Goal: Information Seeking & Learning: Learn about a topic

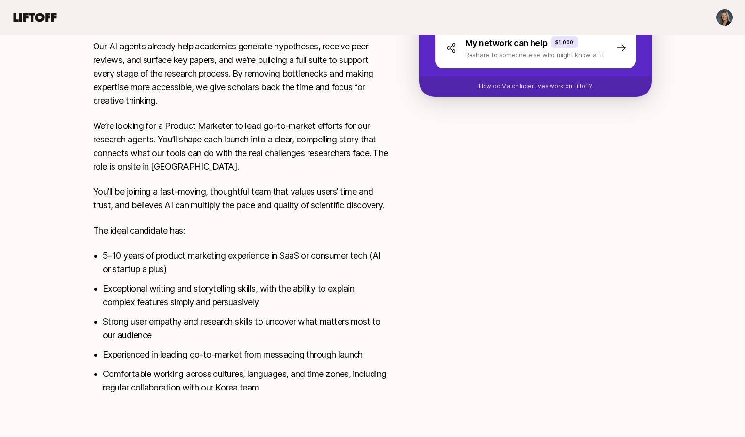
scroll to position [368, 0]
drag, startPoint x: 128, startPoint y: 152, endPoint x: 236, endPoint y: 151, distance: 108.1
click at [236, 151] on p "We’re looking for a Product Marketer to lead go-to-market efforts for our resea…" at bounding box center [240, 146] width 295 height 54
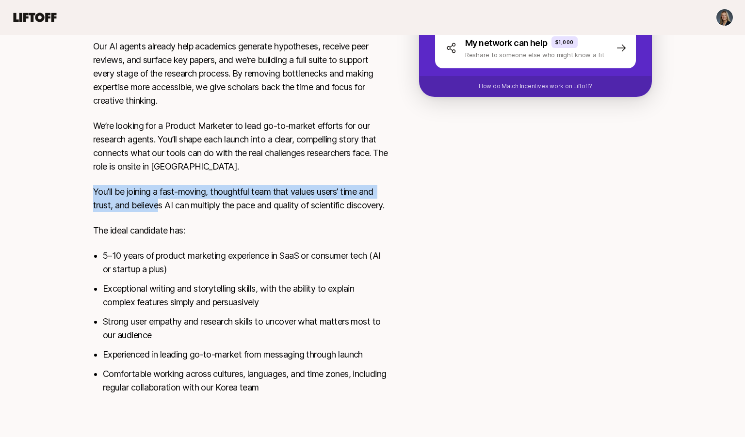
drag, startPoint x: 150, startPoint y: 167, endPoint x: 161, endPoint y: 192, distance: 27.1
click at [161, 192] on div "Liner is building AI research tools that accelerate and advance scientific disc…" at bounding box center [240, 170] width 295 height 471
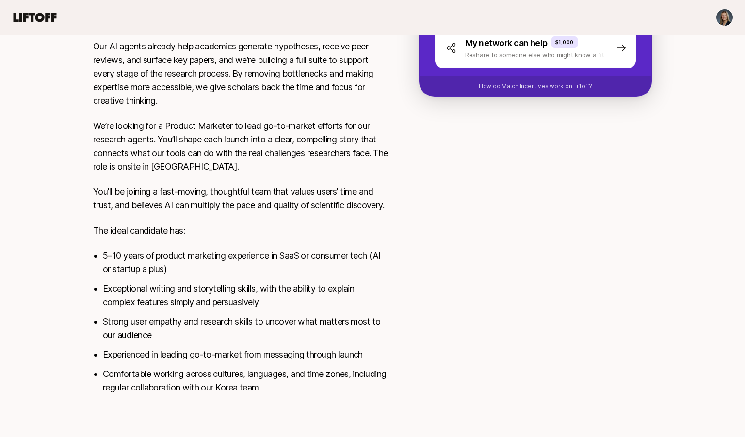
click at [168, 207] on p "You’ll be joining a fast-moving, thoughtful team that values users’ time and tr…" at bounding box center [240, 198] width 295 height 27
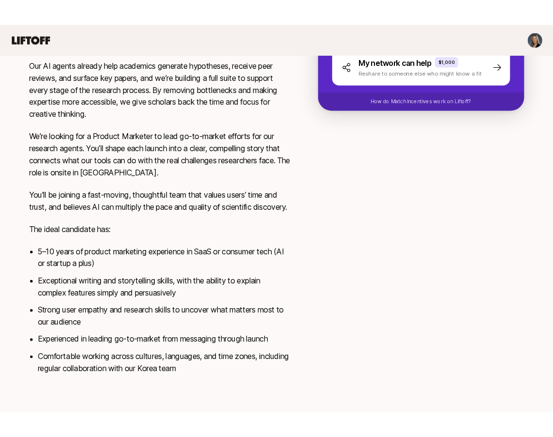
scroll to position [0, 0]
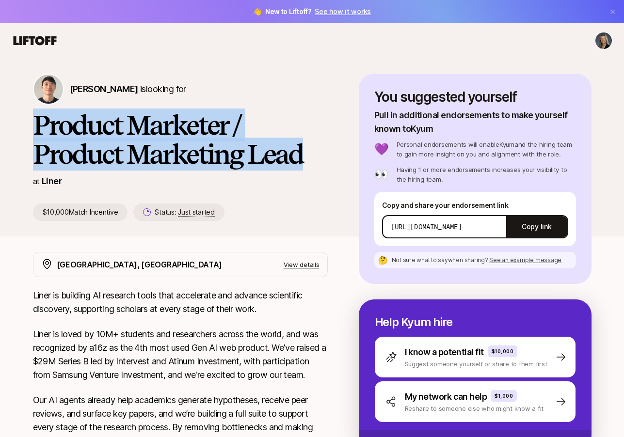
drag, startPoint x: 339, startPoint y: 162, endPoint x: -6, endPoint y: 136, distance: 346.3
click at [0, 136] on html "👋 New to Liftoff? See how it works [PERSON_NAME] is looking for Product Markete…" at bounding box center [312, 218] width 624 height 437
copy h1 "Product Marketer / Product Marketing Lead"
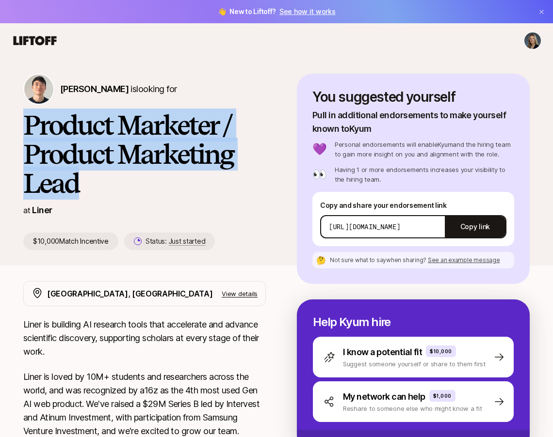
click at [118, 154] on h1 "Product Marketer / Product Marketing Lead" at bounding box center [144, 154] width 242 height 87
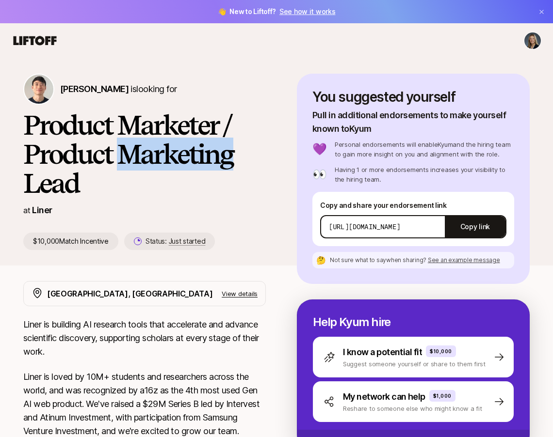
click at [118, 154] on h1 "Product Marketer / Product Marketing Lead" at bounding box center [144, 154] width 242 height 87
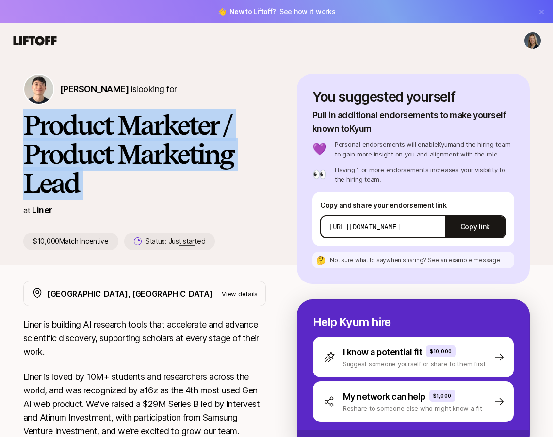
click at [118, 154] on h1 "Product Marketer / Product Marketing Lead" at bounding box center [144, 154] width 242 height 87
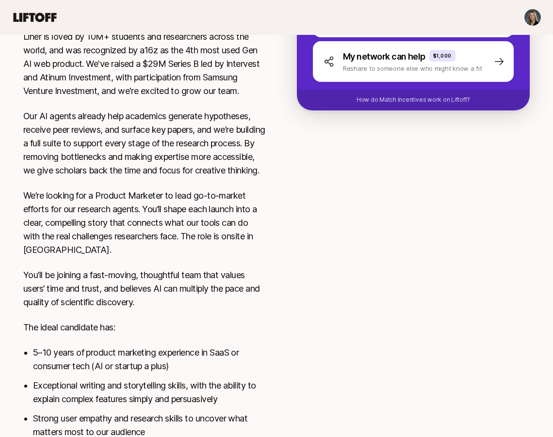
scroll to position [339, 0]
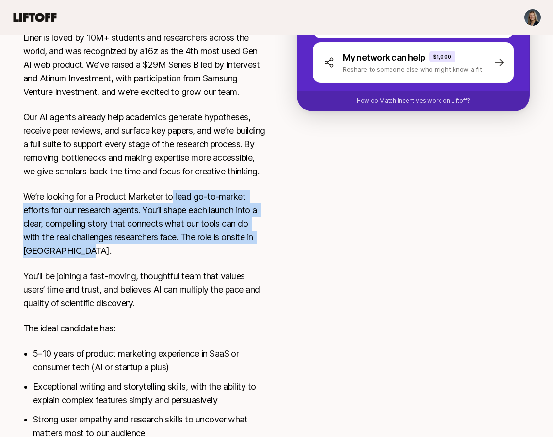
drag, startPoint x: 129, startPoint y: 267, endPoint x: 175, endPoint y: 210, distance: 72.1
click at [175, 210] on p "We’re looking for a Product Marketer to lead go-to-market efforts for our resea…" at bounding box center [144, 224] width 242 height 68
copy p "lead go-to-market efforts for our research agents. You’ll shape each launch int…"
